Goal: Find contact information

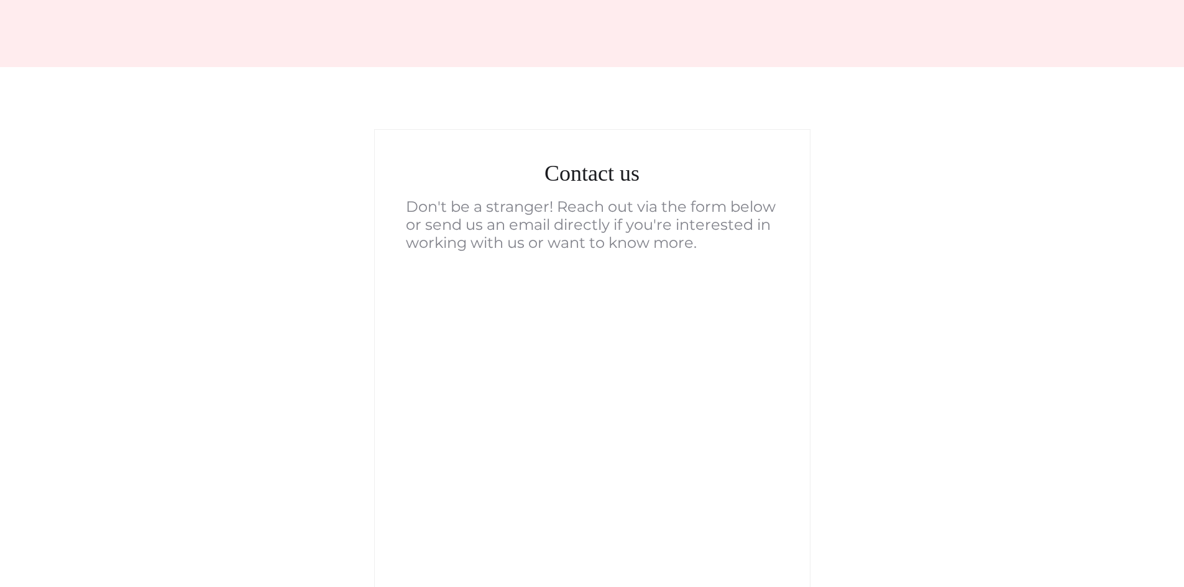
scroll to position [62, 0]
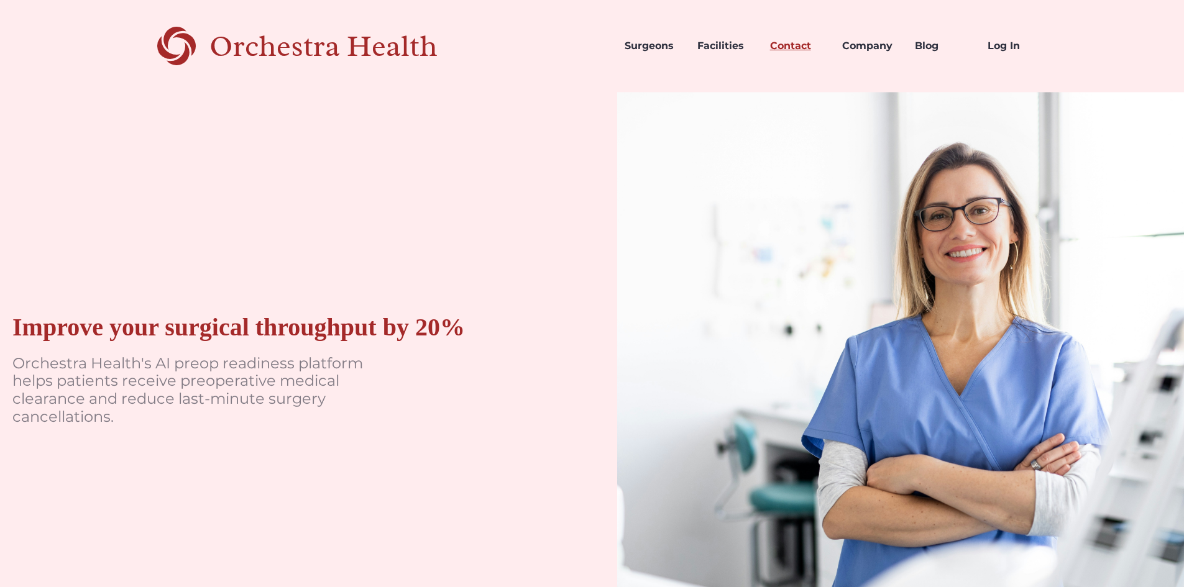
click at [796, 50] on link "Contact" at bounding box center [796, 46] width 73 height 42
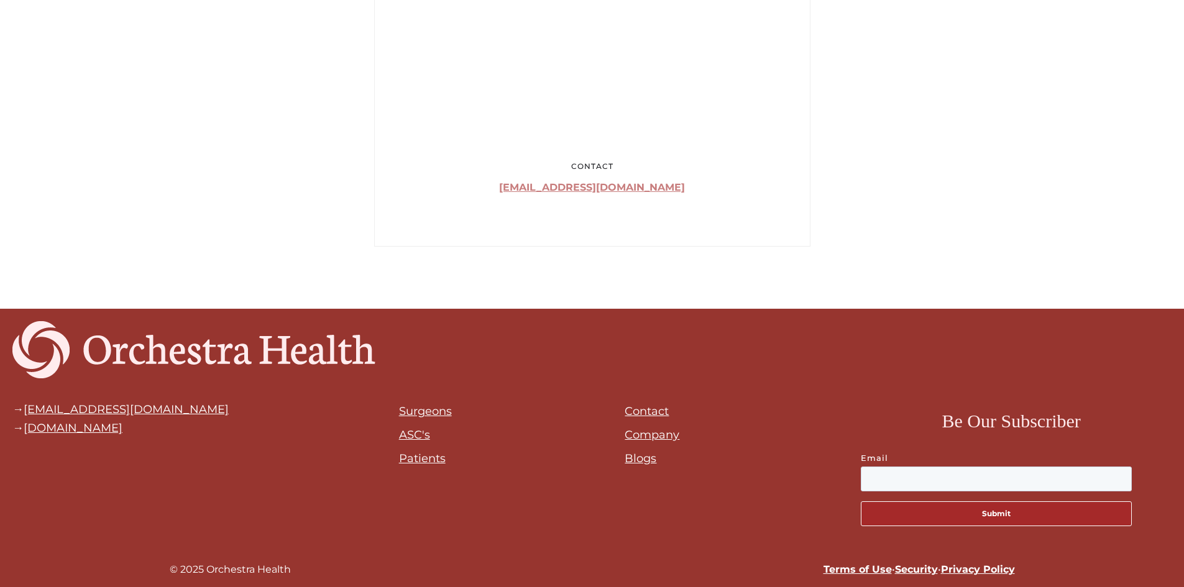
scroll to position [863, 0]
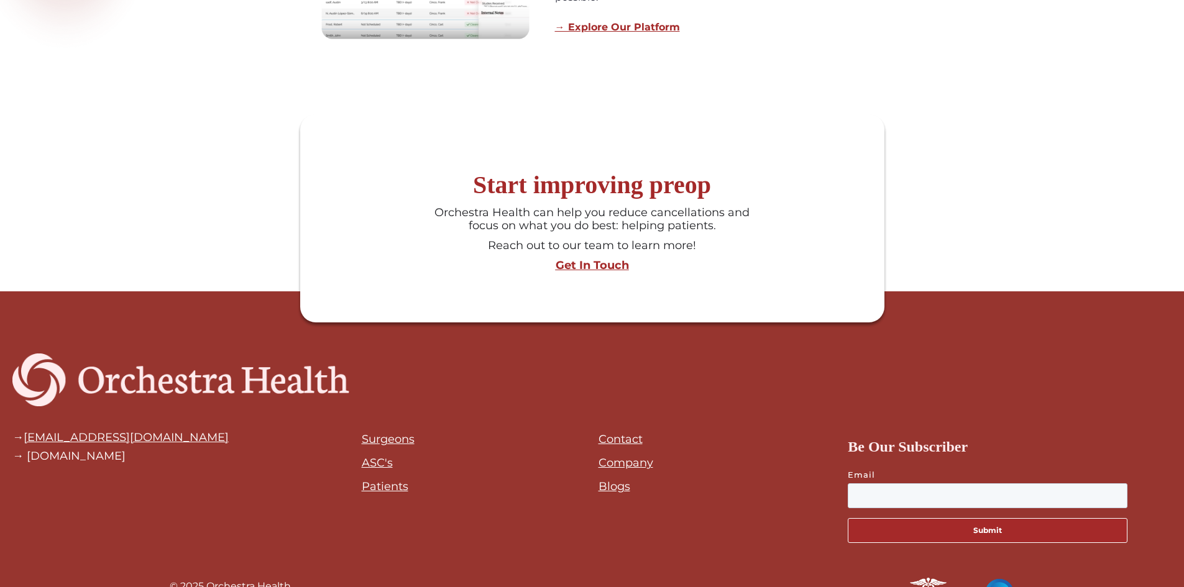
scroll to position [1194, 0]
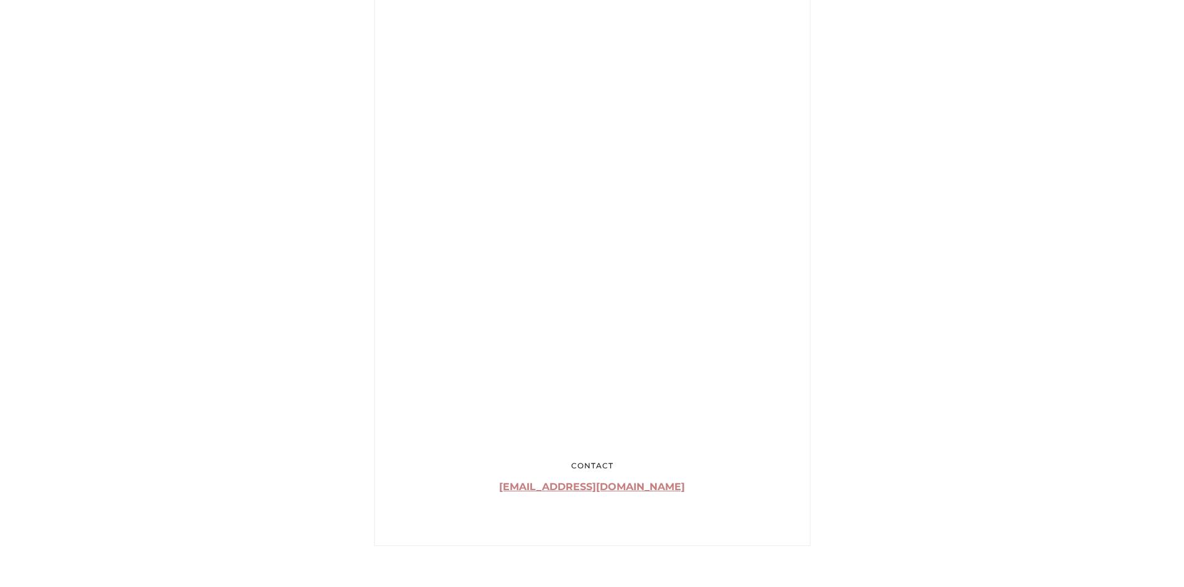
scroll to position [863, 0]
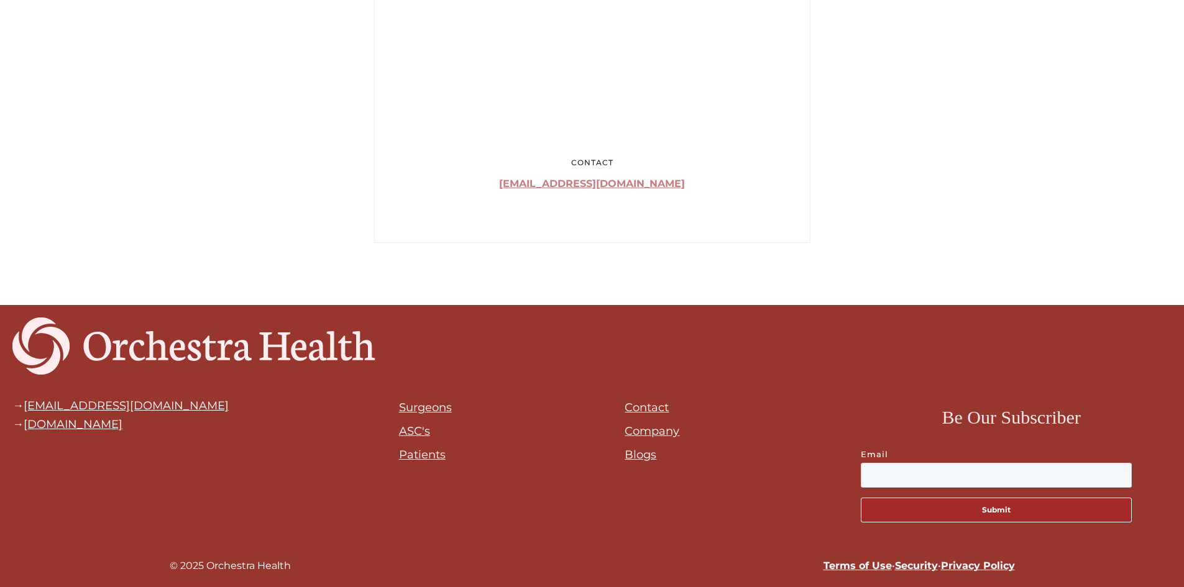
click at [419, 451] on link "Patients" at bounding box center [422, 455] width 47 height 14
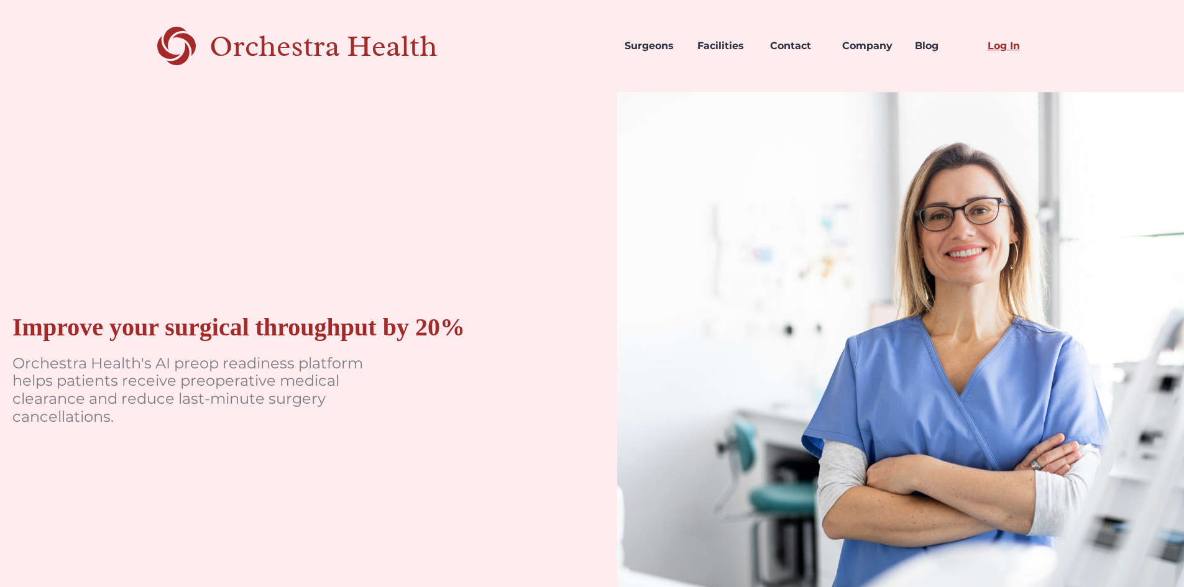
click at [984, 45] on link "Log In" at bounding box center [1013, 46] width 73 height 42
click at [871, 48] on link "Company" at bounding box center [868, 46] width 73 height 42
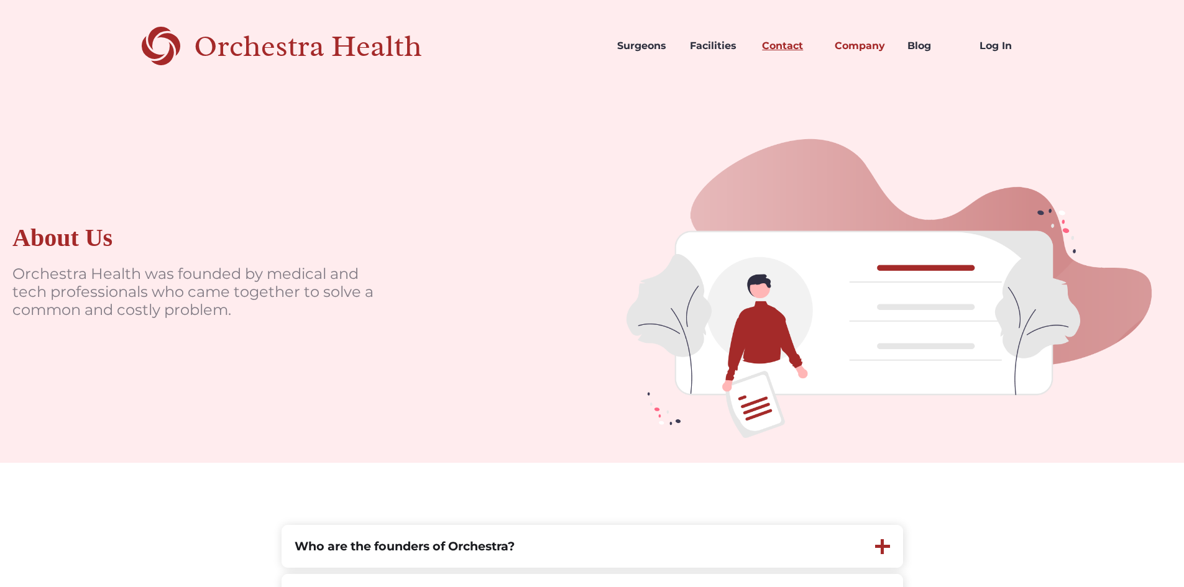
click at [780, 47] on link "Contact" at bounding box center [788, 46] width 73 height 42
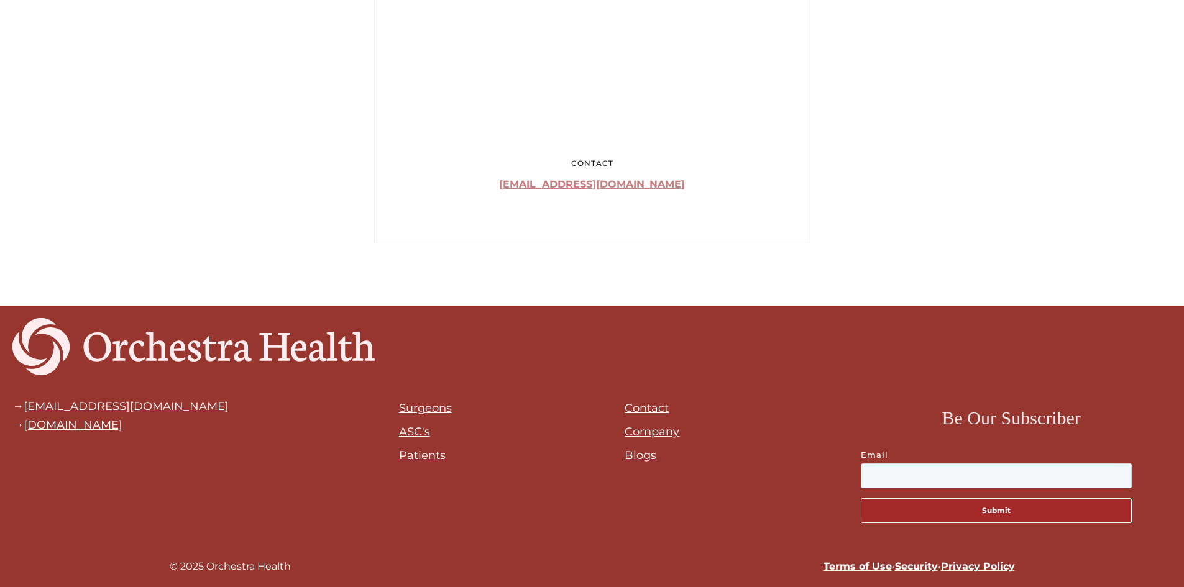
scroll to position [863, 0]
click at [158, 407] on link "[EMAIL_ADDRESS][DOMAIN_NAME]" at bounding box center [126, 406] width 205 height 14
click at [83, 404] on link "[EMAIL_ADDRESS][DOMAIN_NAME]" at bounding box center [126, 406] width 205 height 14
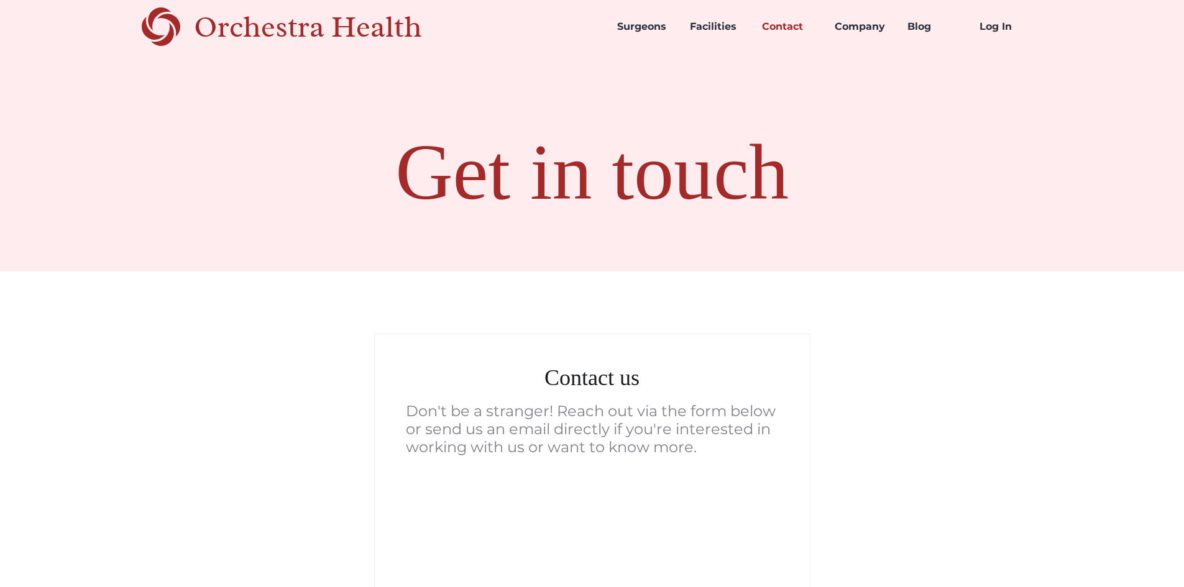
scroll to position [0, 0]
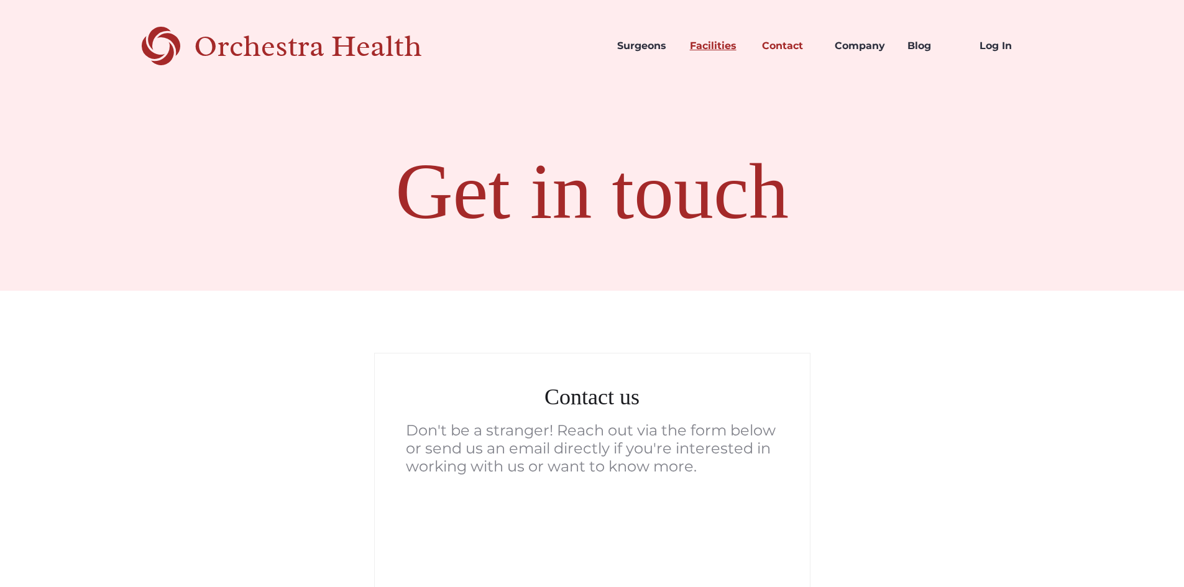
click at [718, 54] on link "Facilities" at bounding box center [716, 46] width 73 height 42
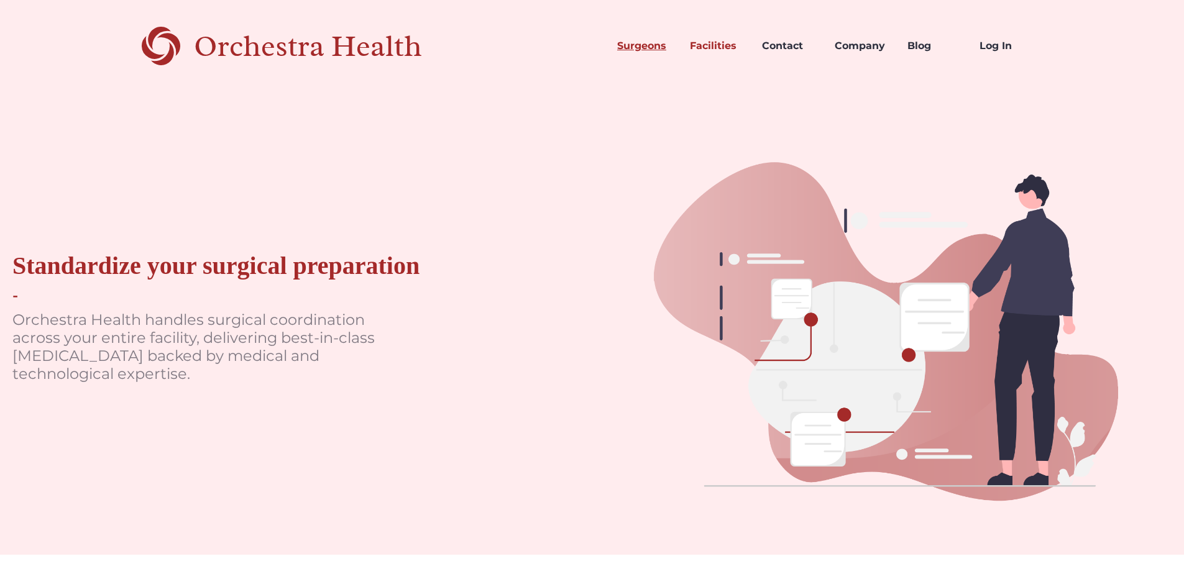
click at [629, 50] on link "Surgeons" at bounding box center [643, 46] width 73 height 42
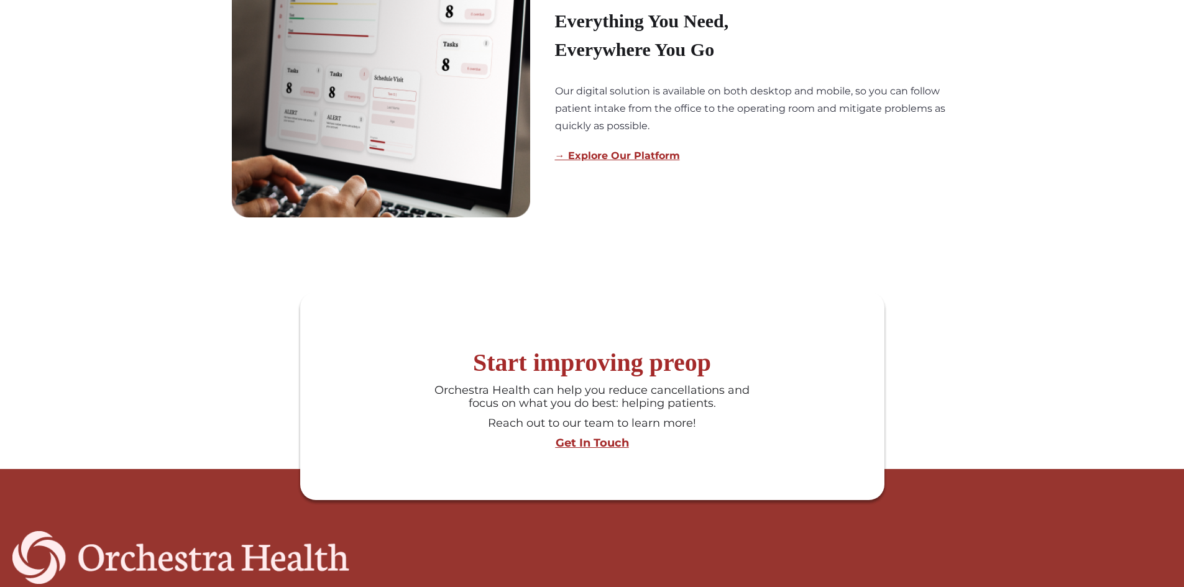
scroll to position [1243, 0]
